Goal: Transaction & Acquisition: Purchase product/service

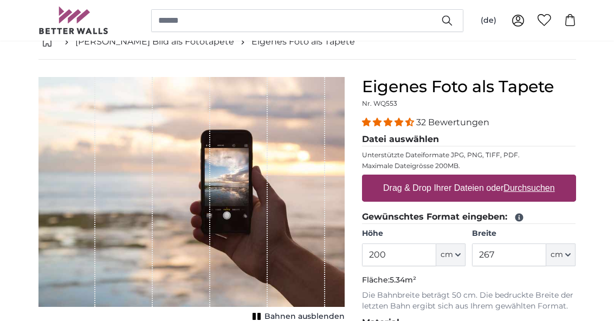
scroll to position [65, 0]
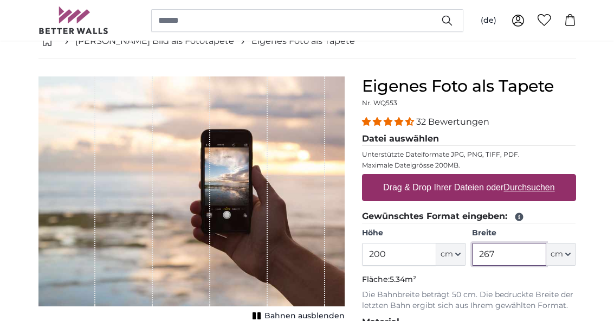
click at [529, 254] on input "267" at bounding box center [509, 254] width 74 height 23
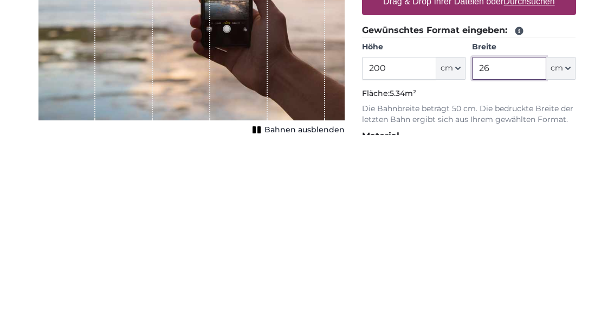
type input "2"
type input "200"
click at [583, 106] on div "Eigenes Foto als Tapete Nr. WQ553 32 Bewertungen Datei auswählen Unterstützte D…" at bounding box center [470, 321] width 232 height 489
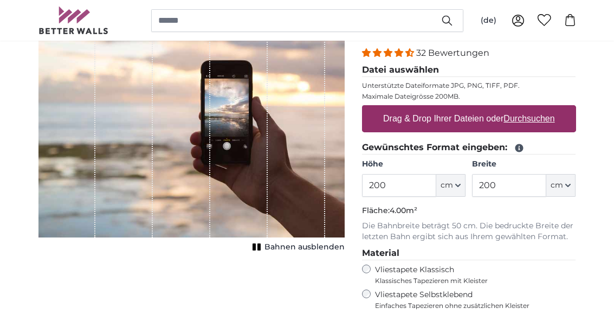
scroll to position [129, 0]
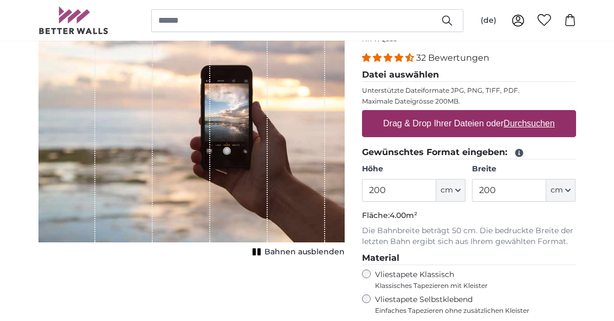
click at [544, 121] on u "Durchsuchen" at bounding box center [529, 123] width 51 height 9
click at [544, 113] on input "Drag & Drop Ihrer Dateien oder Durchsuchen" at bounding box center [469, 111] width 214 height 3
type input "**********"
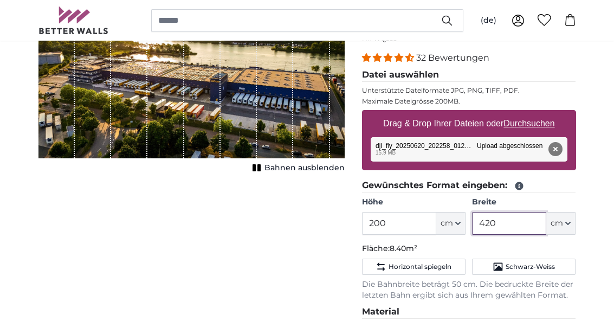
click at [525, 223] on input "420" at bounding box center [509, 223] width 74 height 23
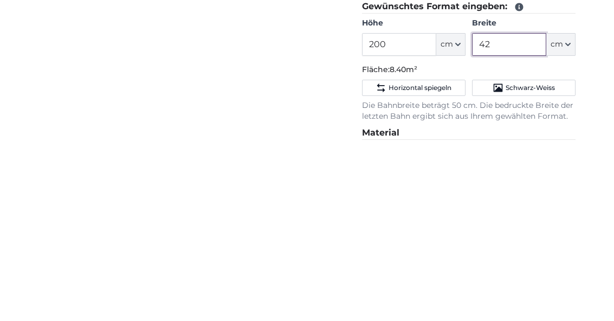
type input "4"
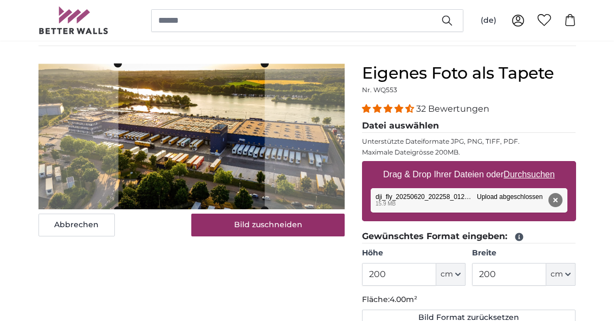
scroll to position [81, 0]
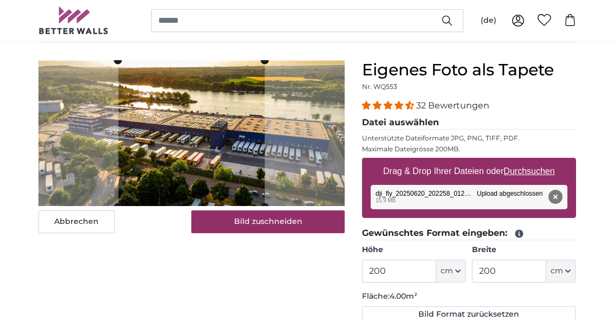
click at [516, 311] on button "Bild Format zurücksetzen" at bounding box center [469, 314] width 214 height 16
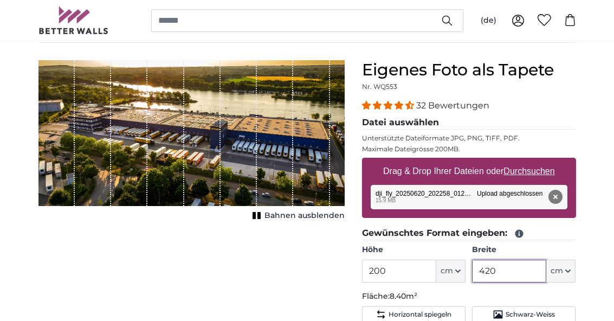
click at [528, 271] on input "420" at bounding box center [509, 271] width 74 height 23
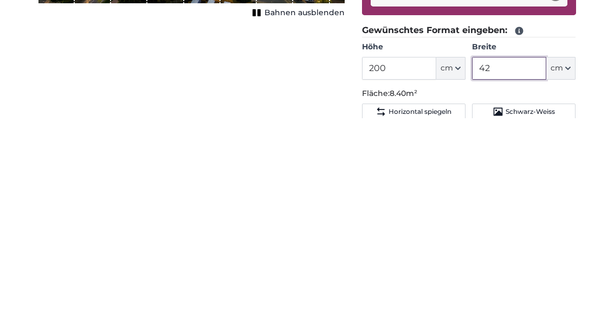
type input "4"
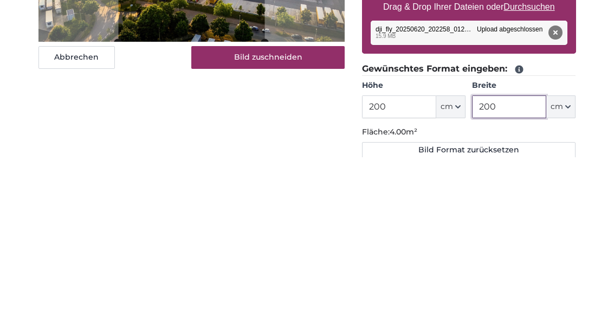
type input "200"
click at [274, 210] on button "Bild zuschneiden" at bounding box center [267, 221] width 153 height 23
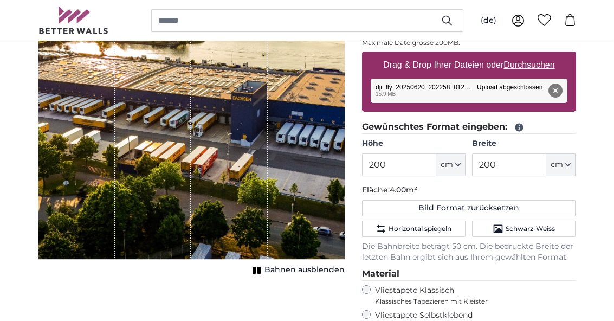
scroll to position [187, 0]
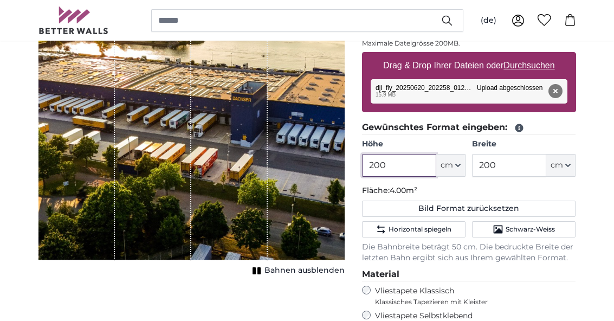
click at [406, 163] on input "200" at bounding box center [399, 165] width 74 height 23
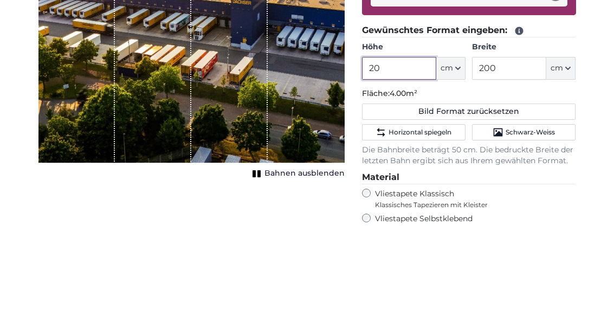
type input "2"
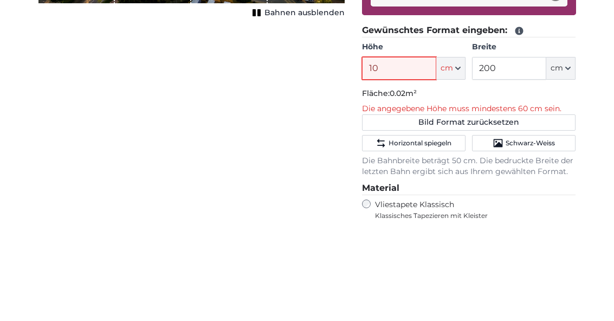
type input "100"
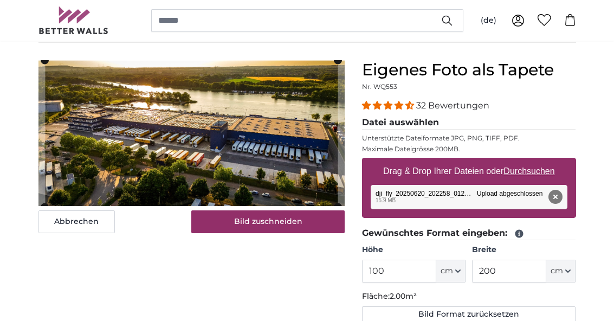
scroll to position [79, 0]
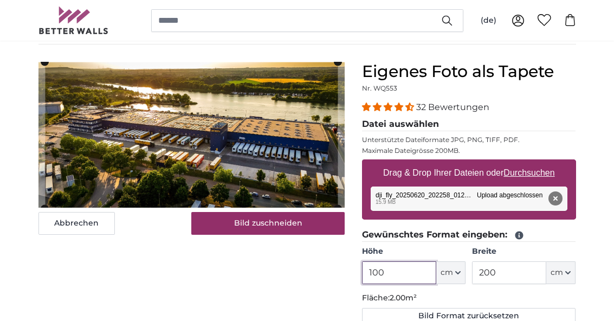
click at [420, 266] on input "100" at bounding box center [399, 272] width 74 height 23
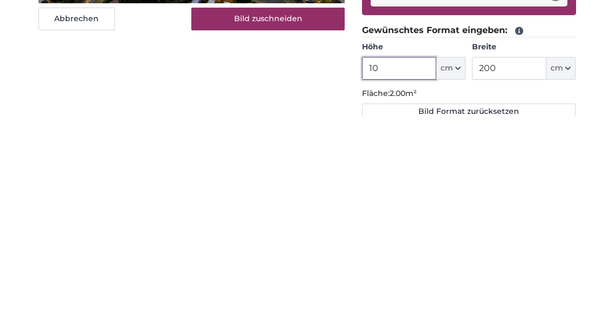
type input "1"
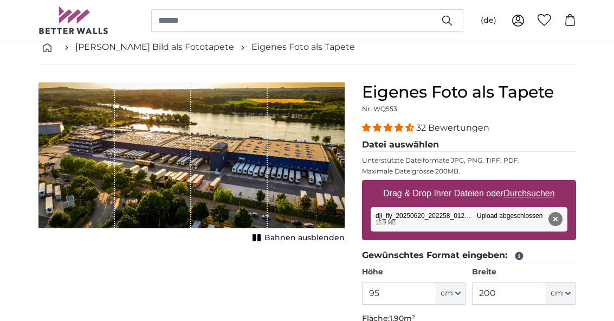
scroll to position [42, 0]
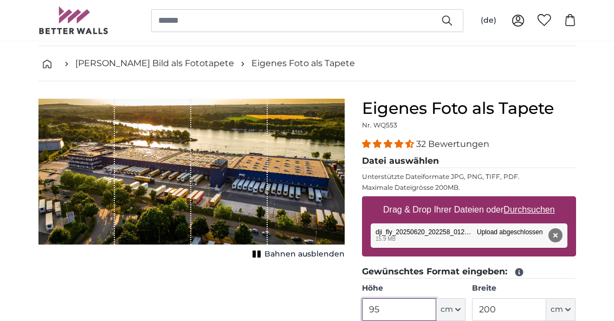
type input "95"
click at [562, 240] on button "Entfernen" at bounding box center [555, 235] width 14 height 14
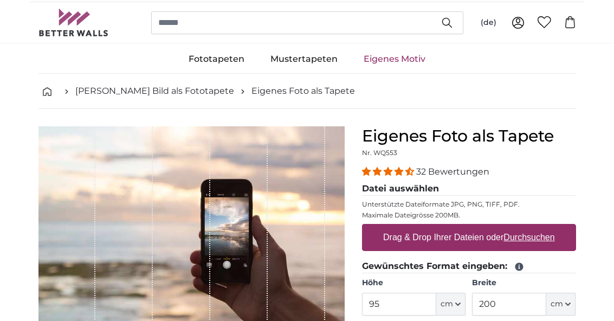
scroll to position [0, 0]
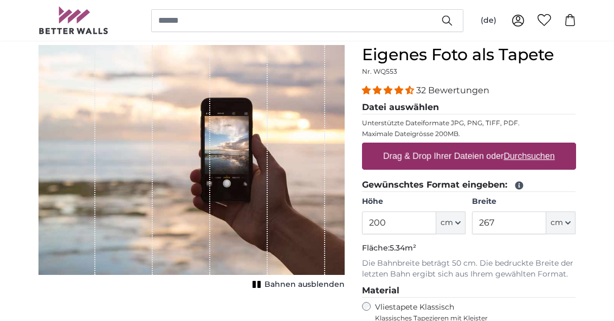
scroll to position [129, 0]
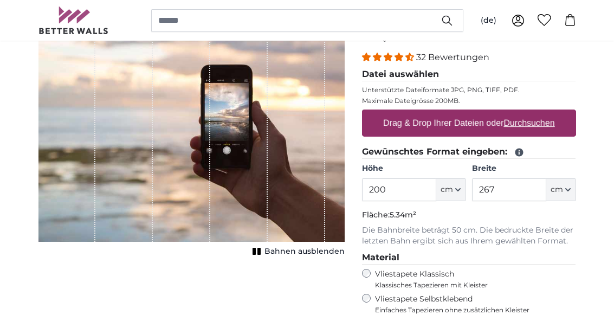
click at [409, 196] on input "200" at bounding box center [399, 189] width 74 height 23
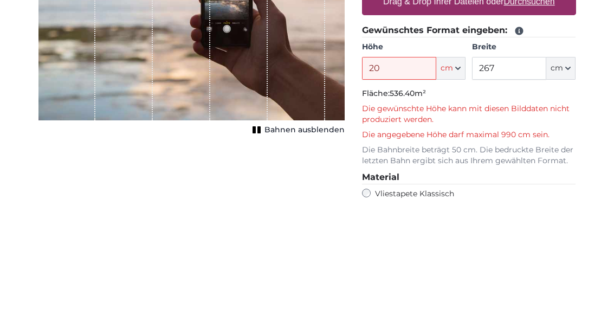
type input "2"
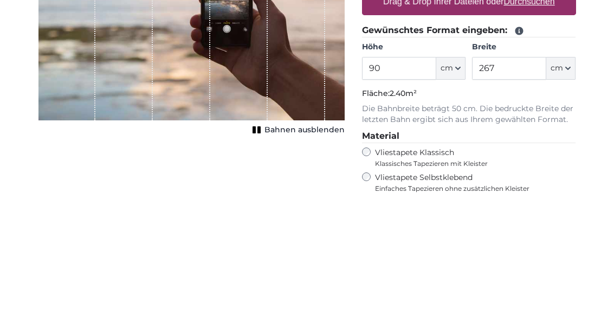
type input "90"
click at [521, 178] on input "267" at bounding box center [509, 189] width 74 height 23
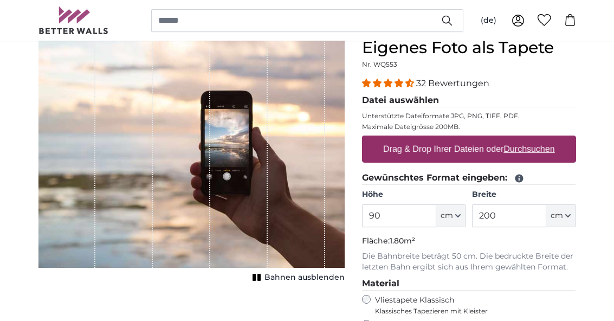
scroll to position [99, 0]
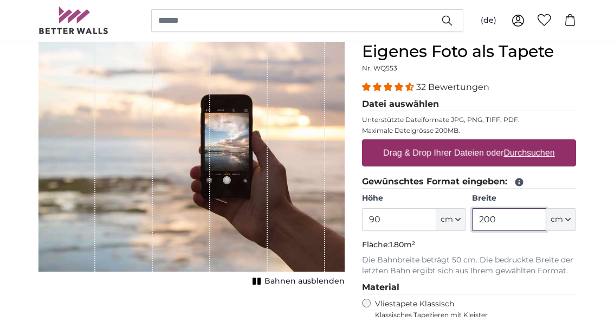
type input "200"
click at [538, 157] on u "Durchsuchen" at bounding box center [529, 152] width 51 height 9
click at [538, 143] on input "Drag & Drop Ihrer Dateien oder Durchsuchen" at bounding box center [469, 140] width 214 height 3
type input "**********"
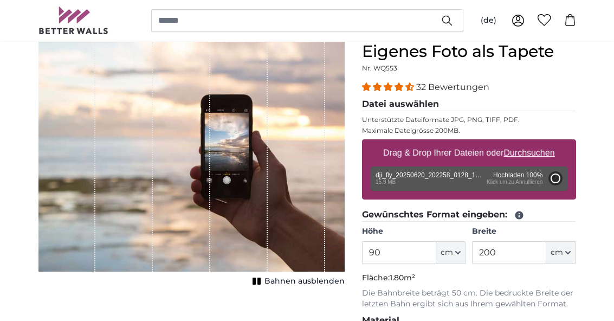
type input "200"
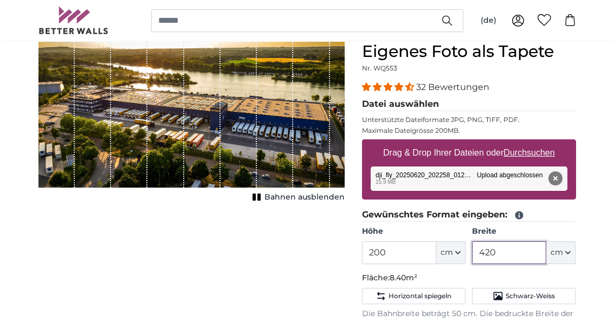
click at [515, 256] on input "420" at bounding box center [509, 252] width 74 height 23
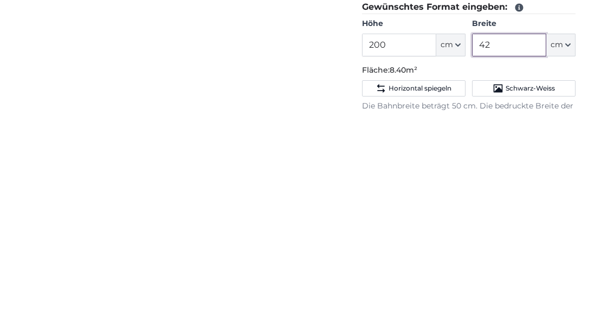
type input "4"
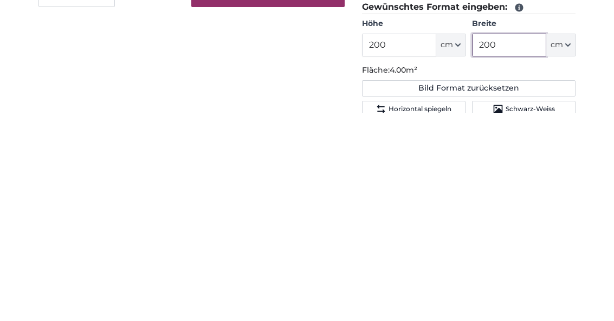
type input "200"
click at [414, 242] on input "200" at bounding box center [399, 253] width 74 height 23
type input "2"
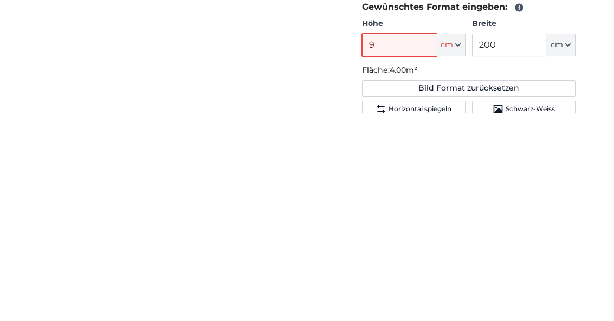
type input "90"
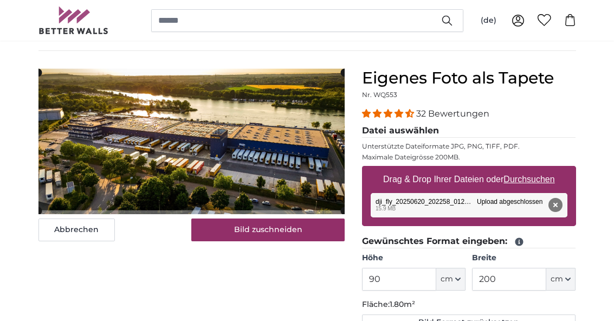
scroll to position [72, 0]
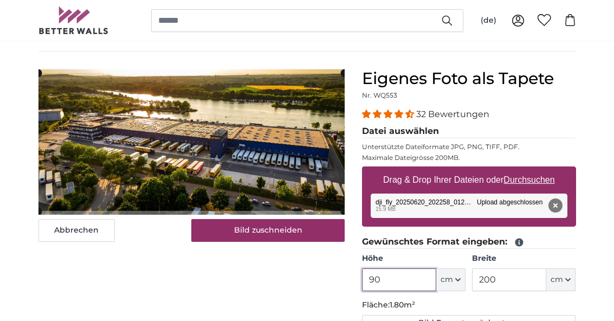
click at [408, 277] on input "90" at bounding box center [399, 279] width 74 height 23
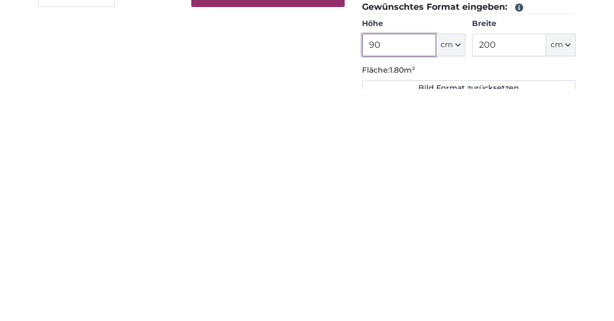
type input "9"
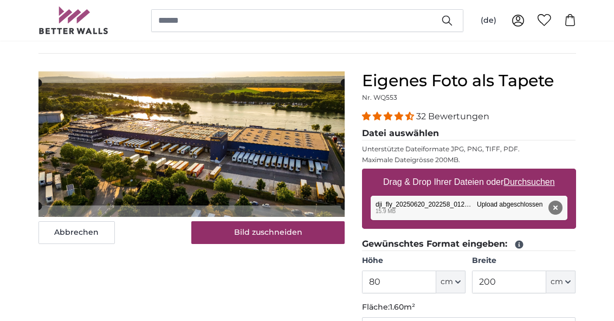
scroll to position [68, 0]
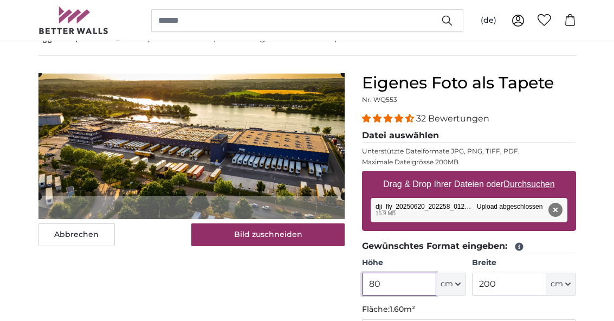
click at [414, 285] on input "80" at bounding box center [399, 284] width 74 height 23
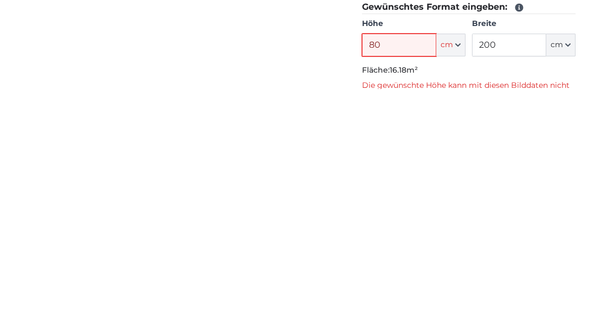
type input "8"
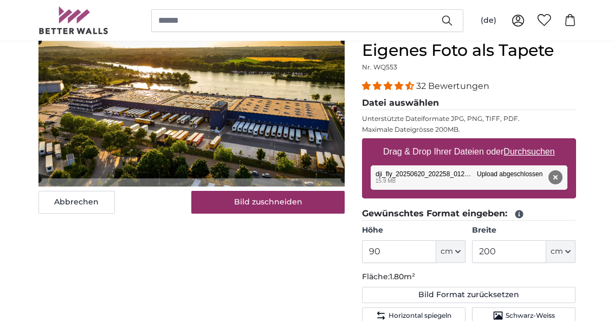
scroll to position [113, 0]
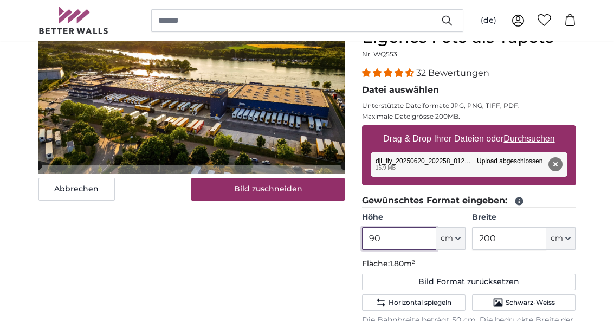
type input "90"
click at [584, 177] on div "Eigenes Foto als Tapete Nr. WQ553 32 Bewertungen Datei auswählen Unterstützte D…" at bounding box center [470, 309] width 232 height 563
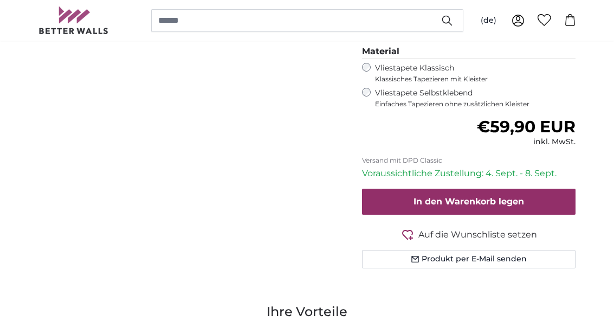
scroll to position [424, 0]
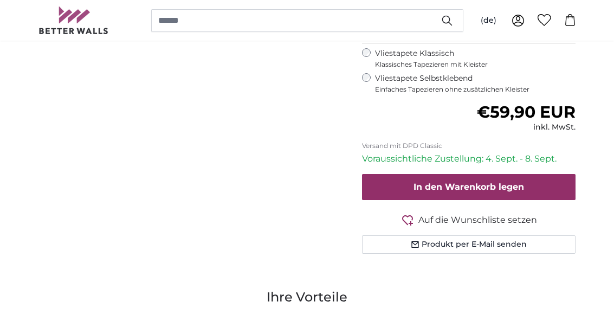
click at [412, 220] on icon "button" at bounding box center [407, 220] width 11 height 10
click at [540, 186] on button "In den Warenkorb legen" at bounding box center [469, 187] width 214 height 26
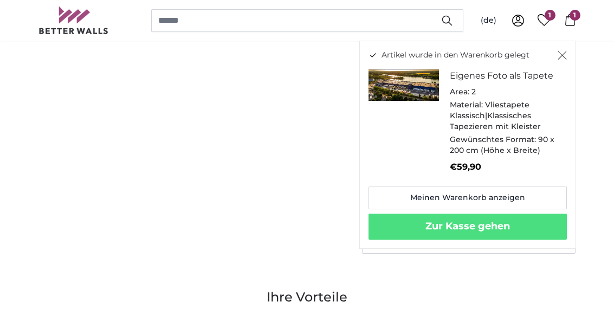
click at [517, 223] on button "Zur Kasse gehen" at bounding box center [468, 227] width 198 height 26
